Goal: Task Accomplishment & Management: Manage account settings

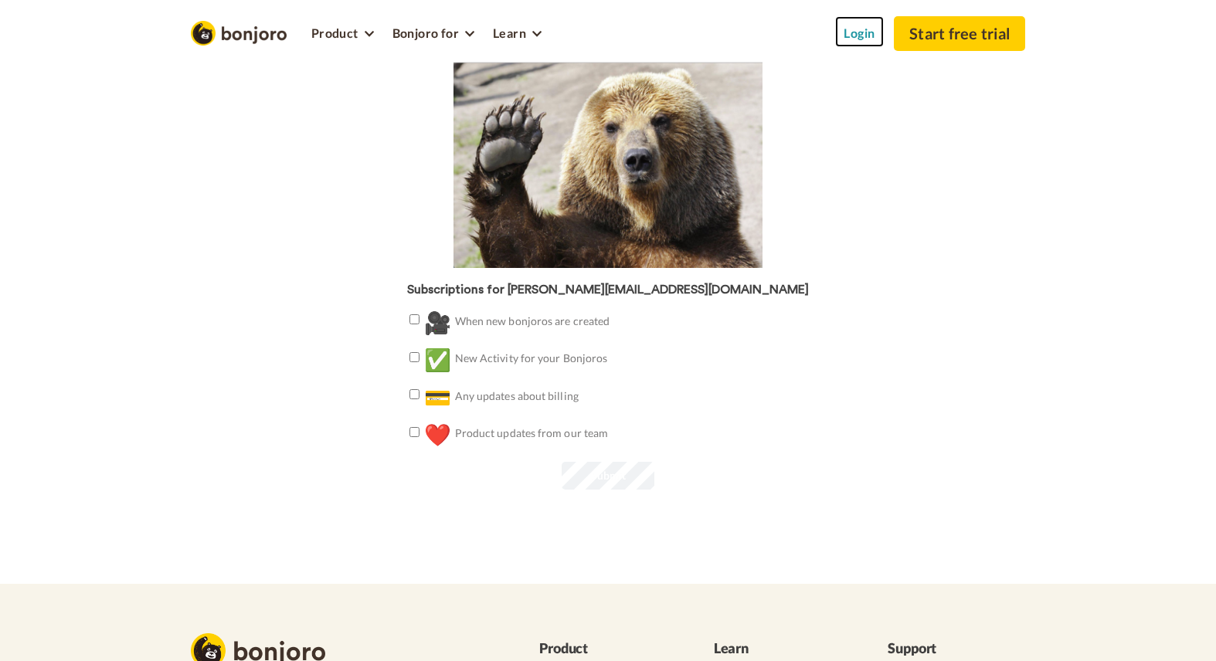
click at [855, 32] on link "Login" at bounding box center [859, 31] width 49 height 31
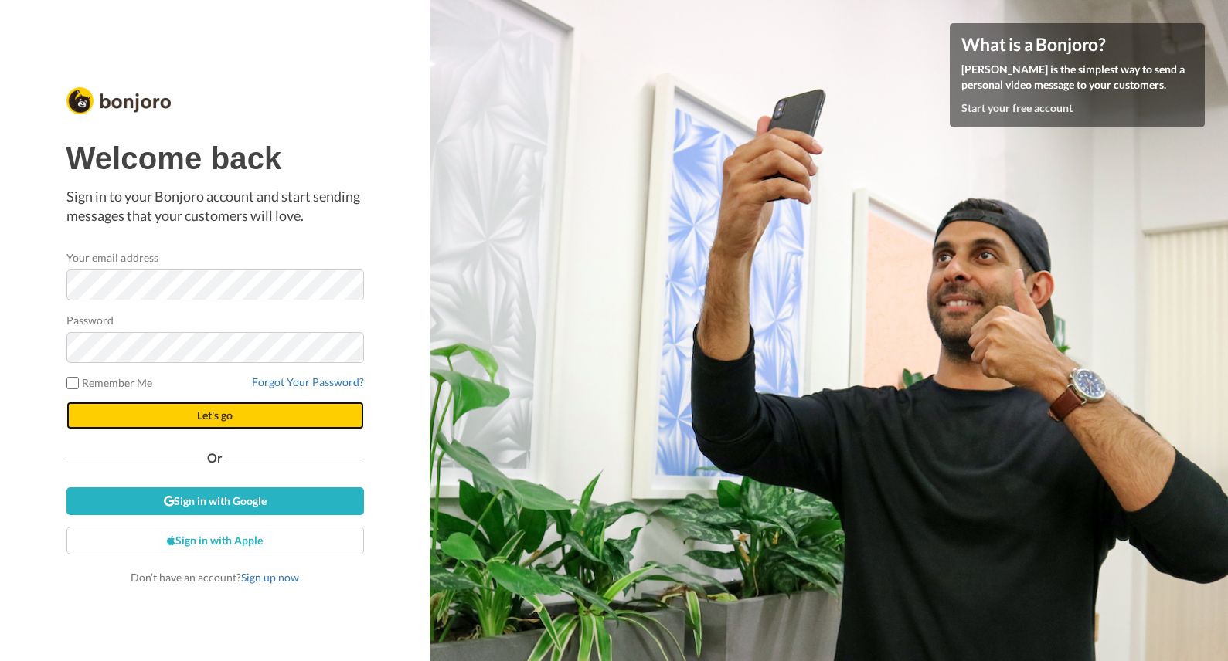
click at [189, 408] on button "Let's go" at bounding box center [215, 416] width 298 height 28
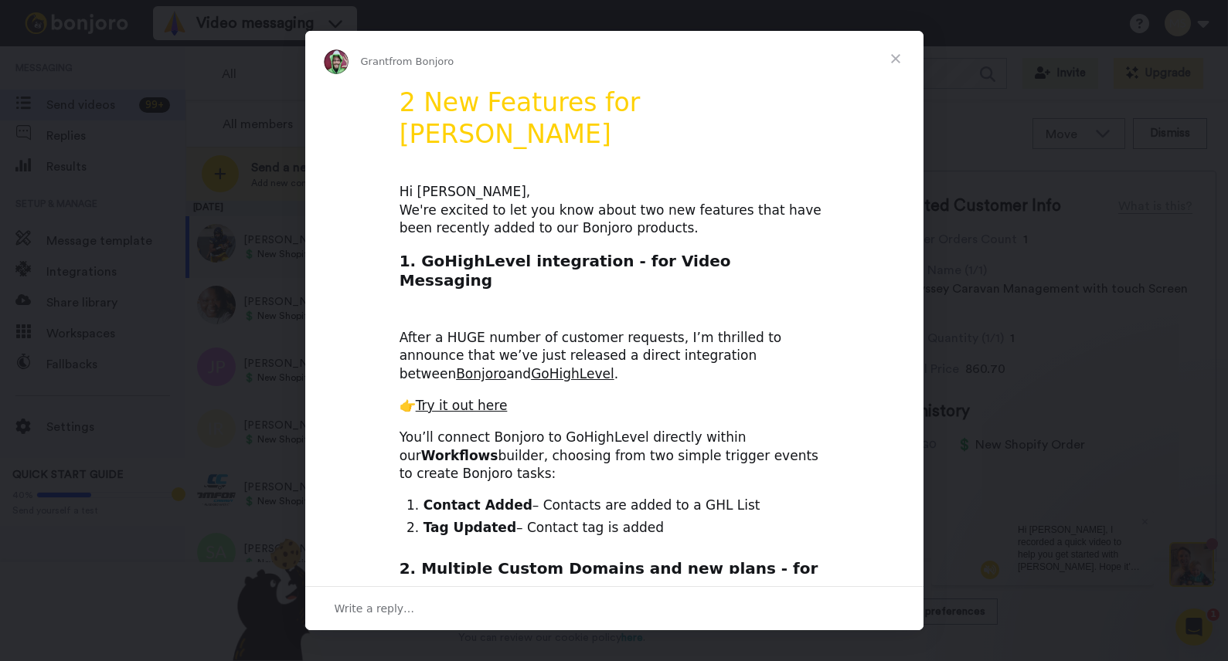
click at [893, 55] on span "Close" at bounding box center [896, 59] width 56 height 56
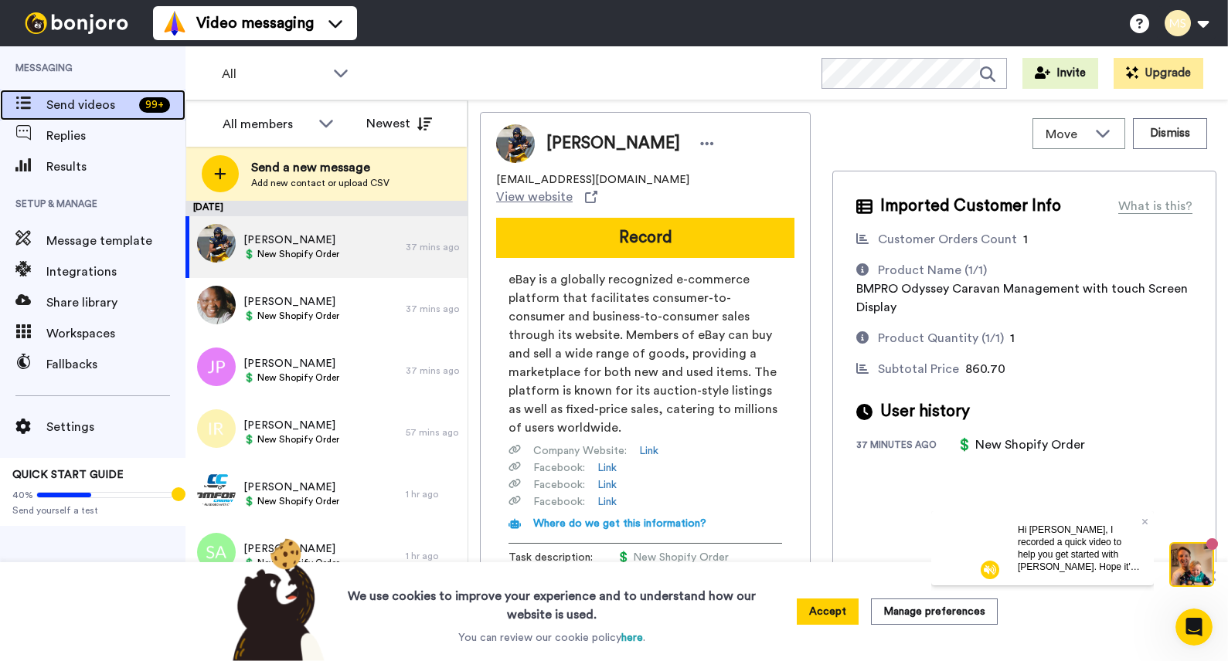
click at [24, 102] on icon at bounding box center [22, 103] width 15 height 13
click at [843, 613] on button "Accept" at bounding box center [828, 612] width 62 height 26
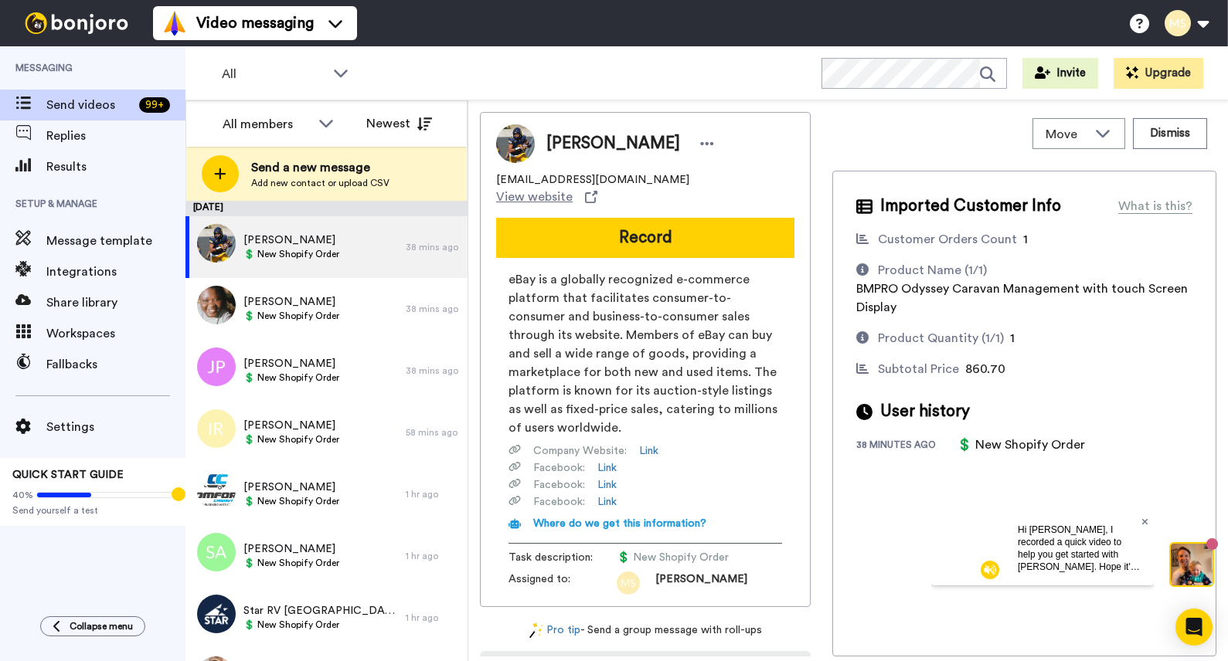
drag, startPoint x: 1144, startPoint y: 522, endPoint x: 2075, endPoint y: 1032, distance: 1061.0
click at [1144, 522] on icon at bounding box center [1145, 521] width 6 height 9
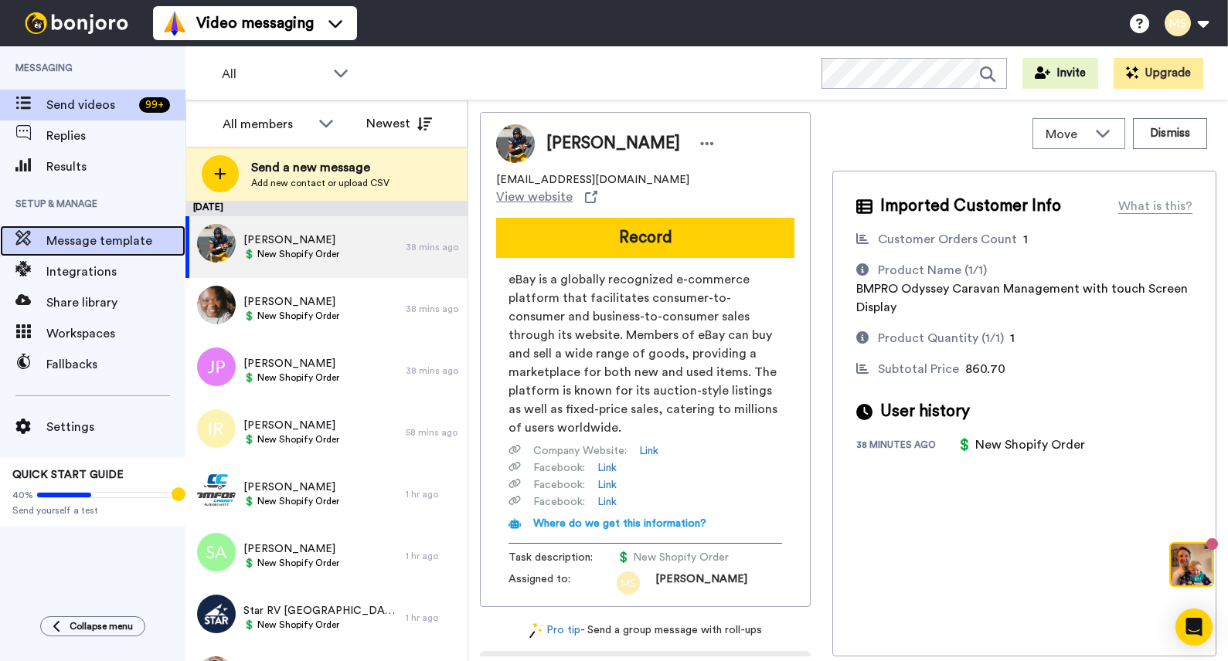
click at [89, 236] on span "Message template" at bounding box center [115, 241] width 139 height 19
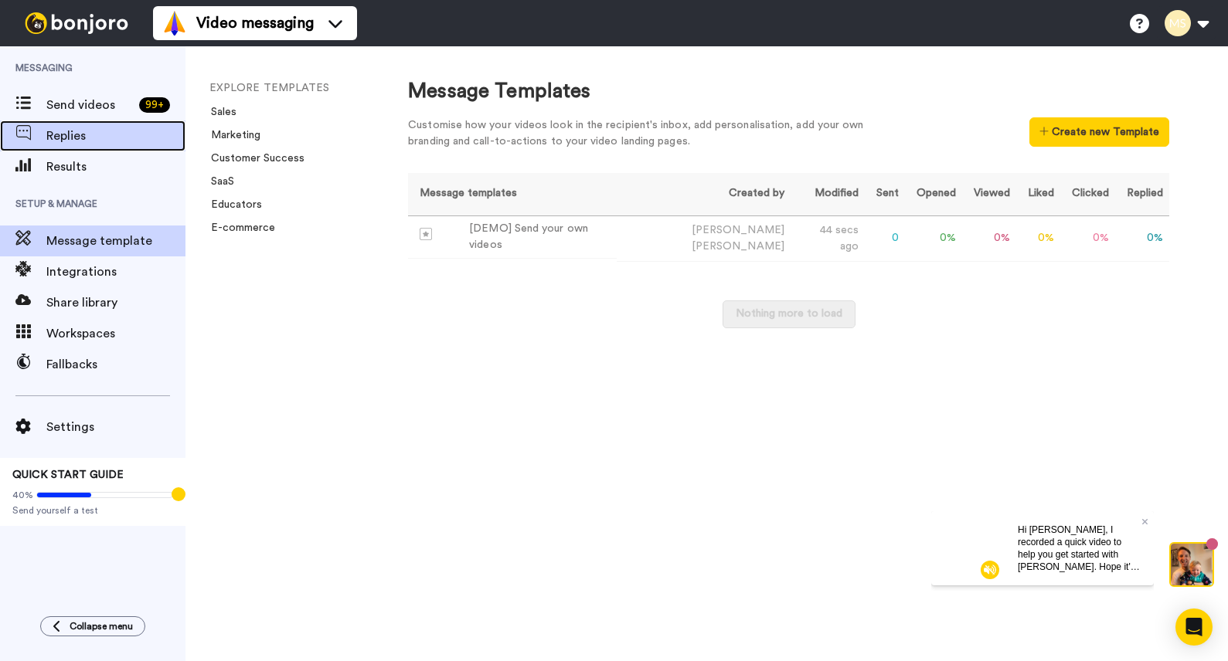
click at [74, 133] on span "Replies" at bounding box center [115, 136] width 139 height 19
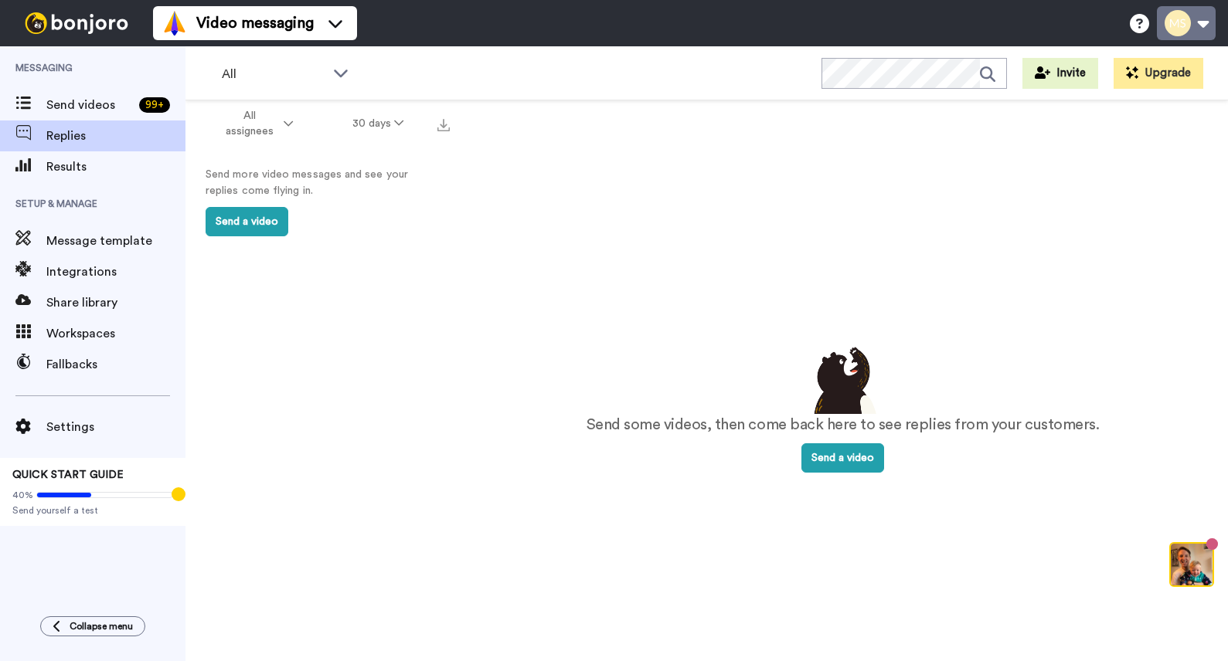
click at [1196, 23] on button at bounding box center [1186, 23] width 59 height 34
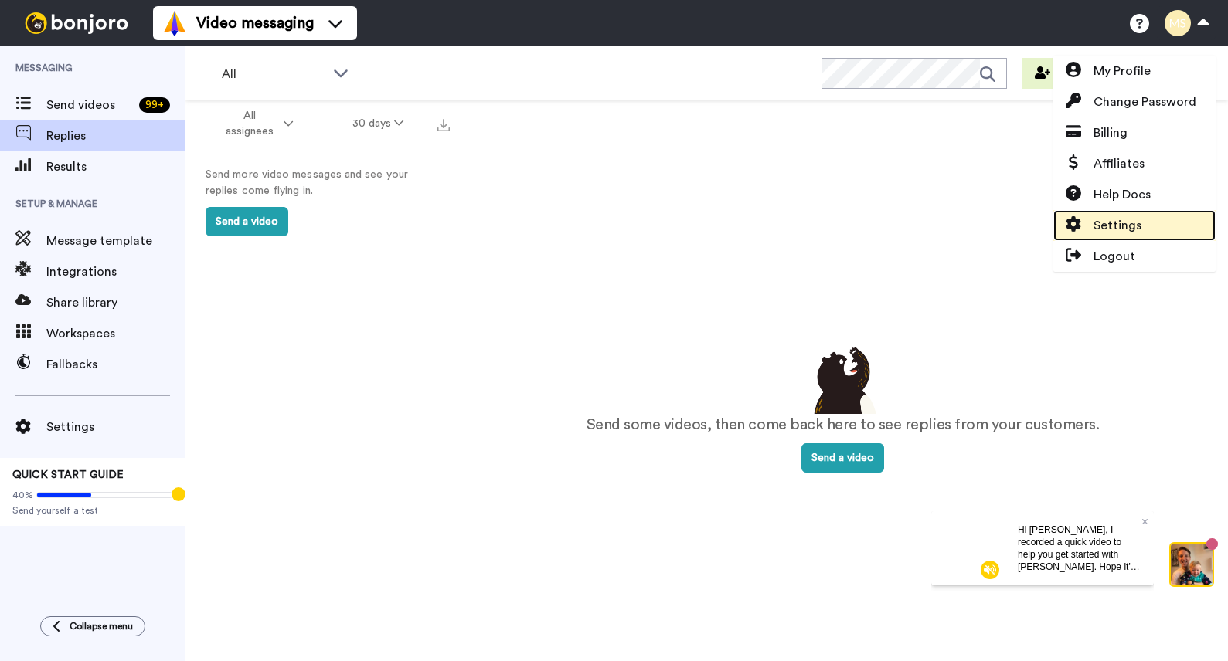
click at [1134, 226] on span "Settings" at bounding box center [1117, 225] width 48 height 19
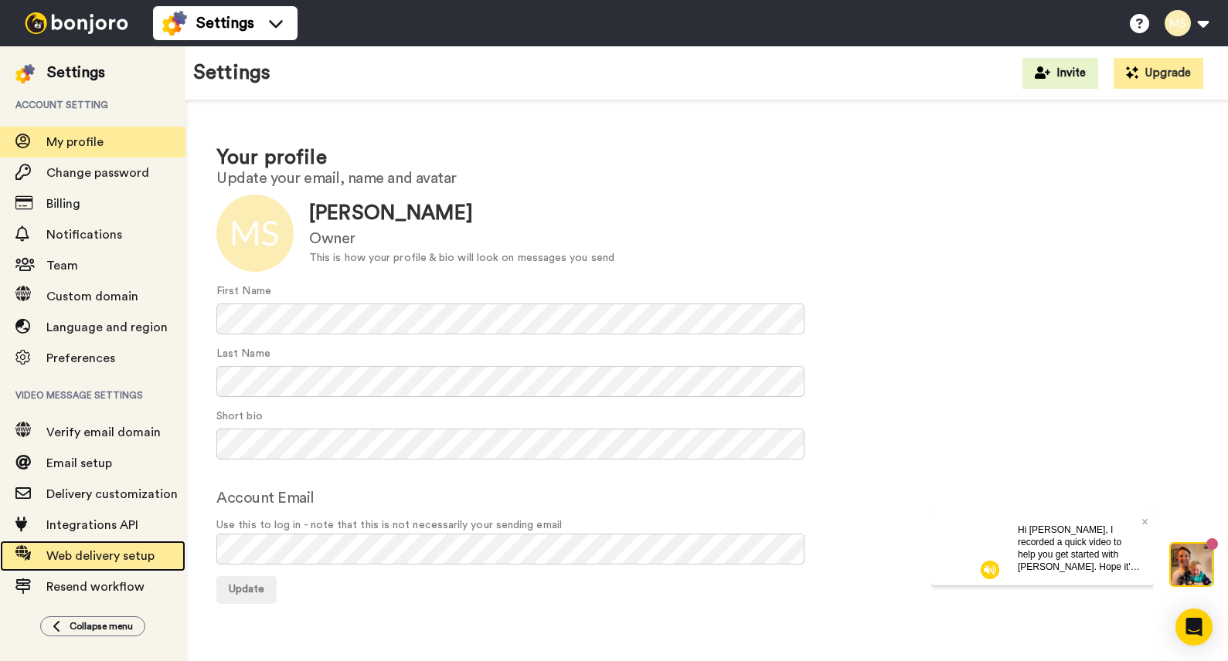
click at [74, 559] on span "Web delivery setup" at bounding box center [100, 556] width 108 height 12
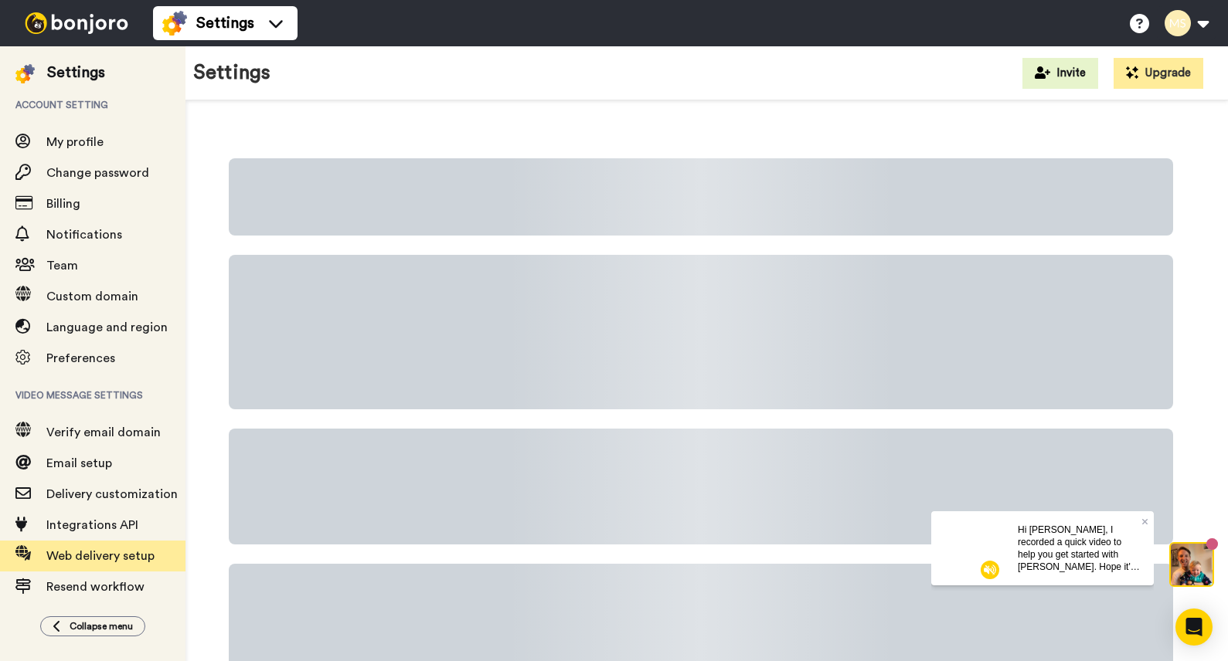
click at [1148, 519] on div "Hi Mike, I recorded a quick video to help you get started with Bonjoro. Hope it…" at bounding box center [1079, 548] width 148 height 74
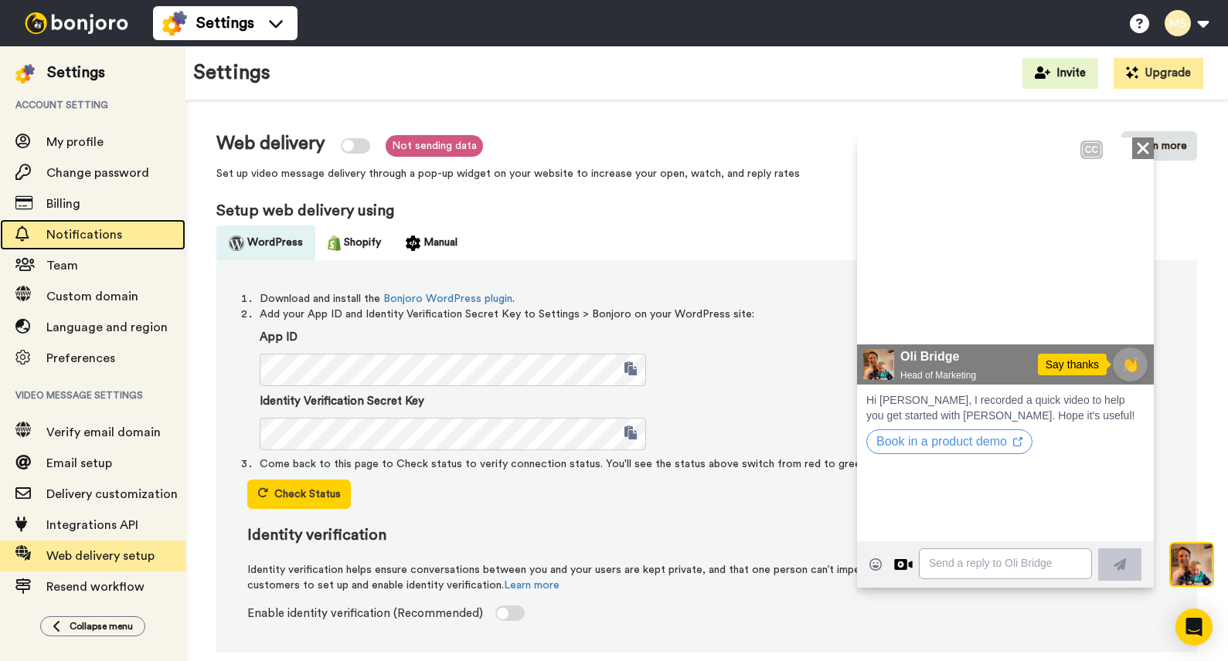
click at [65, 238] on span "Notifications" at bounding box center [84, 235] width 76 height 12
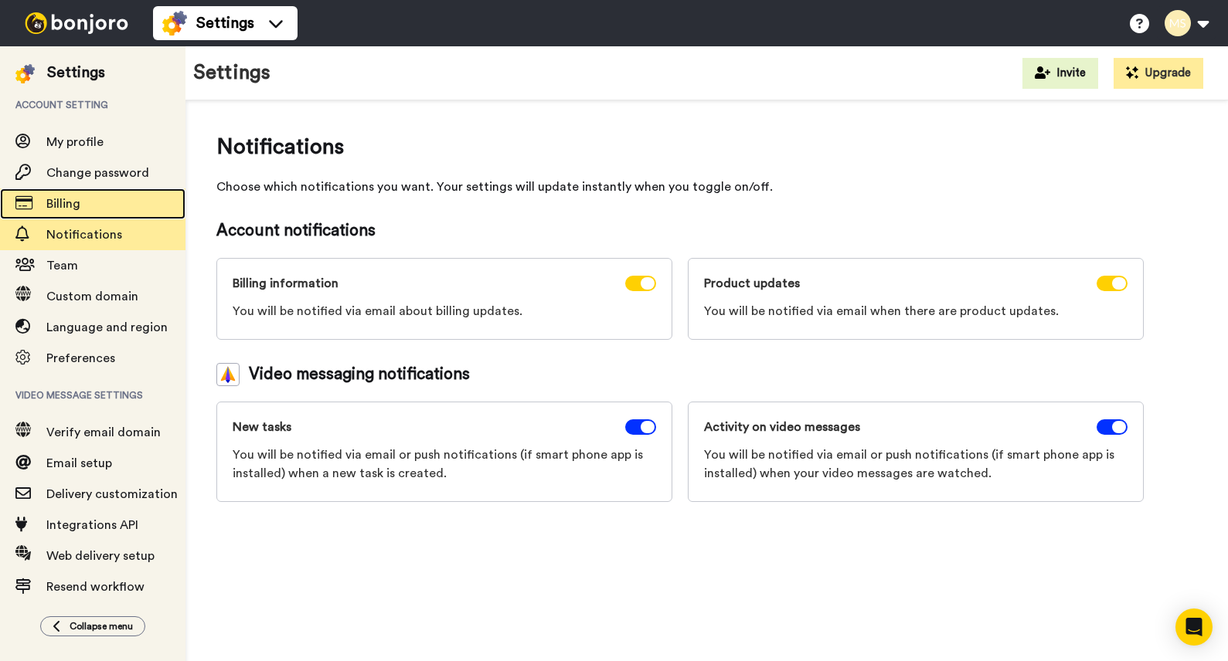
click at [66, 206] on span "Billing" at bounding box center [63, 204] width 34 height 12
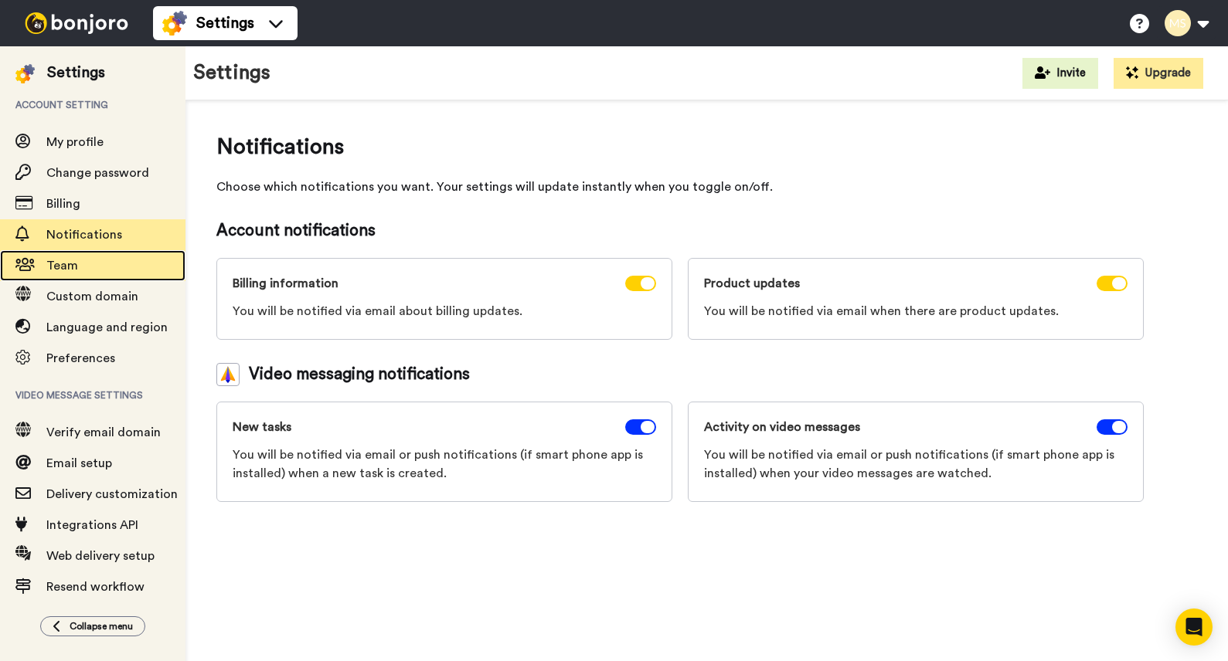
click at [66, 270] on span "Team" at bounding box center [62, 266] width 32 height 12
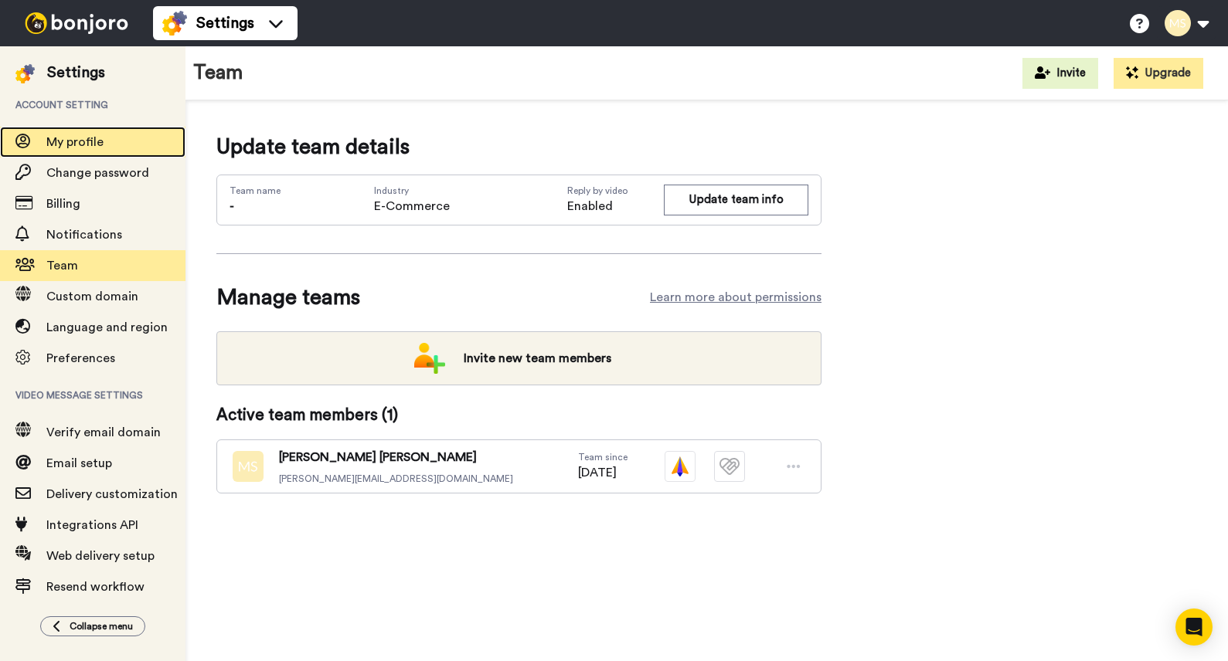
click at [83, 145] on span "My profile" at bounding box center [74, 142] width 57 height 12
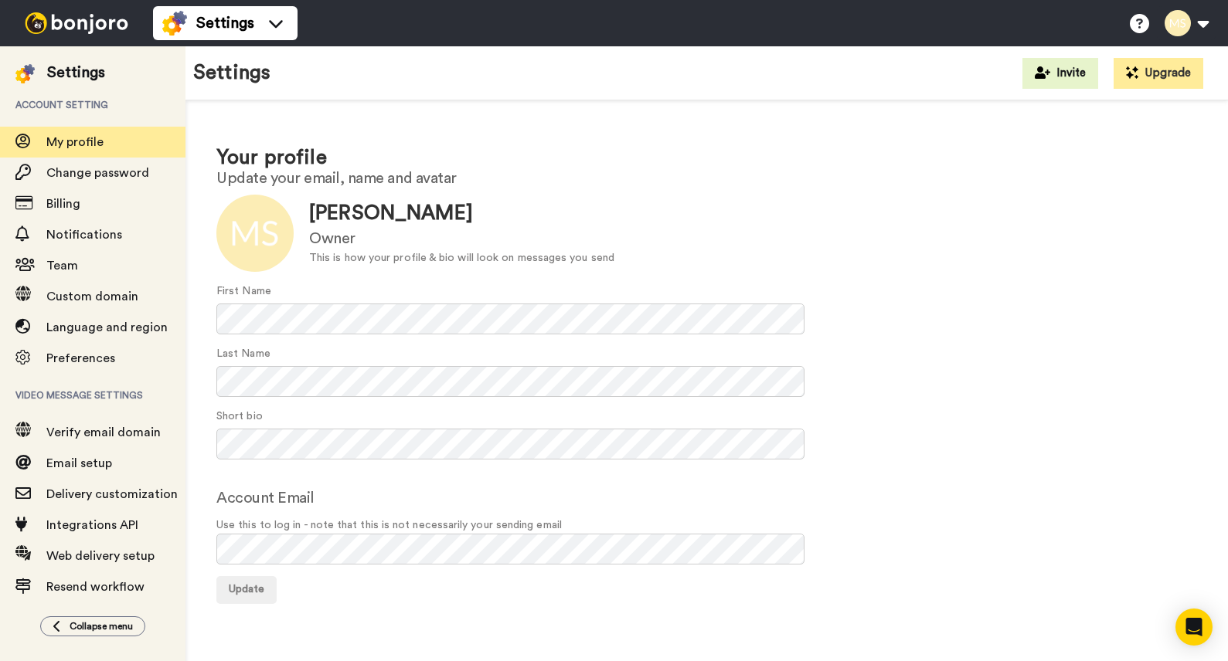
click at [58, 70] on div "Settings" at bounding box center [76, 73] width 58 height 22
click at [1195, 26] on button at bounding box center [1186, 23] width 59 height 34
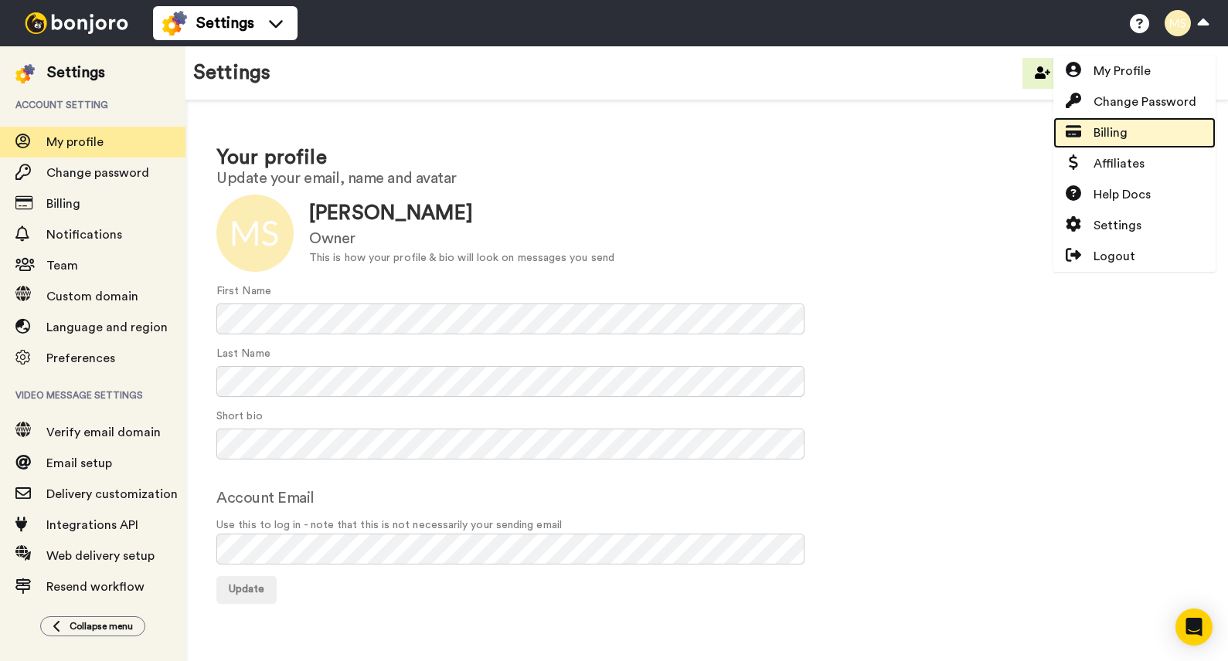
click at [1113, 128] on span "Billing" at bounding box center [1110, 133] width 34 height 19
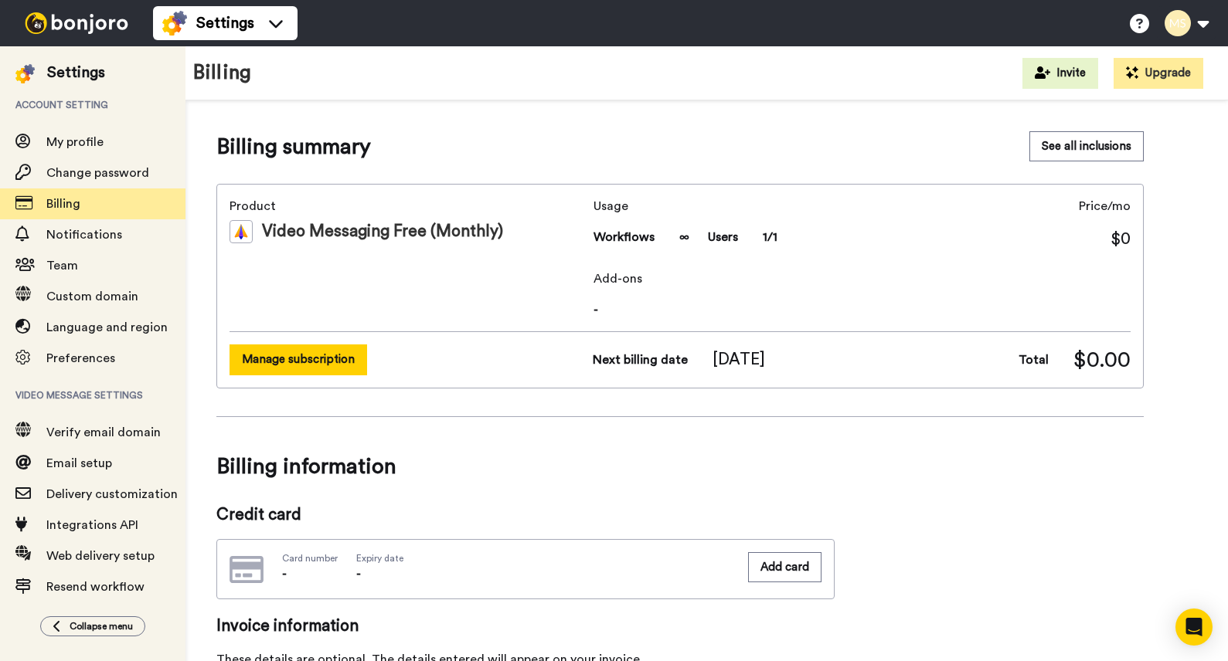
click at [285, 368] on button "Manage subscription" at bounding box center [299, 360] width 138 height 30
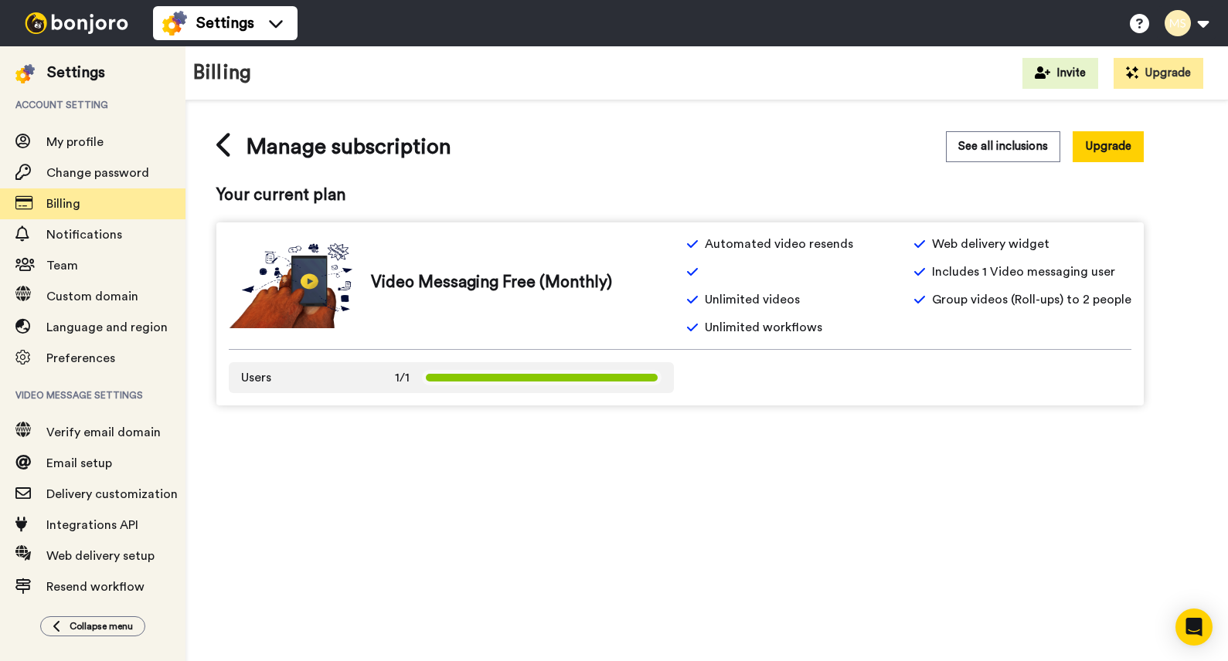
click at [627, 163] on div "Manage subscription See all inclusions Upgrade Your current plan Video Messagin…" at bounding box center [679, 268] width 927 height 274
